Goal: Find specific page/section: Find specific page/section

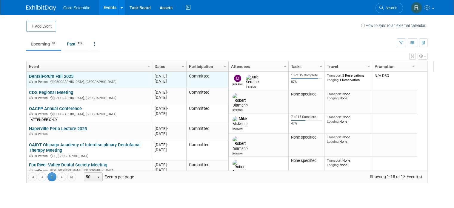
click at [61, 74] on link "DentalForum Fall 2025" at bounding box center [51, 75] width 45 height 5
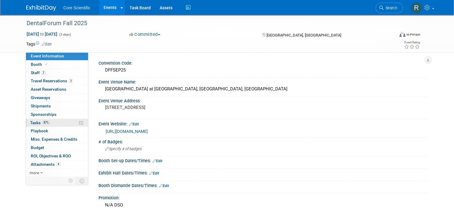
click at [60, 123] on link "87% Tasks 87%" at bounding box center [57, 123] width 62 height 8
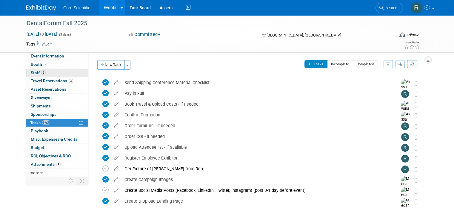
click at [47, 76] on link "2 Staff 2" at bounding box center [57, 73] width 62 height 8
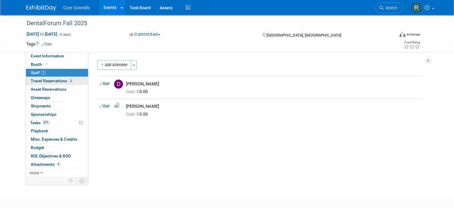
click at [48, 83] on span "Travel Reservations 3" at bounding box center [52, 80] width 42 height 5
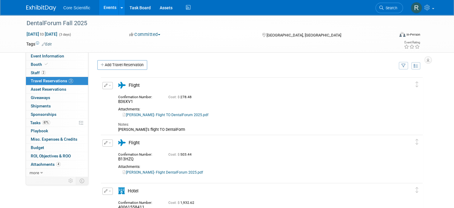
click at [46, 52] on div "DentalForum Fall 2025 Sep 15, 2025 to Sep 17, 2025 (3 days) Sep 15, 2025 to Sep…" at bounding box center [227, 34] width 454 height 38
click at [47, 55] on span "Event Information" at bounding box center [47, 55] width 33 height 5
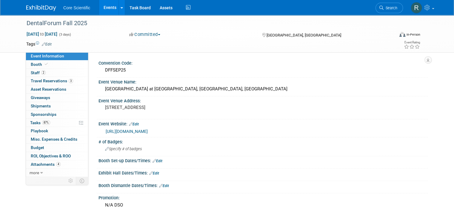
click at [148, 130] on link "[URL][DOMAIN_NAME]" at bounding box center [127, 131] width 42 height 5
click at [42, 6] on img at bounding box center [41, 8] width 30 height 6
